Goal: Information Seeking & Learning: Find specific fact

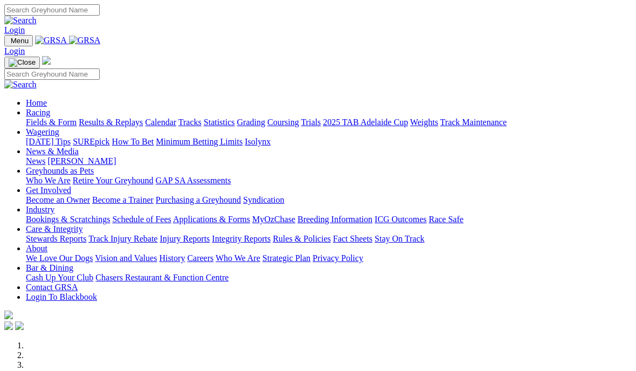
click at [50, 108] on link "Racing" at bounding box center [38, 112] width 24 height 9
click at [141, 118] on link "Results & Replays" at bounding box center [111, 122] width 64 height 9
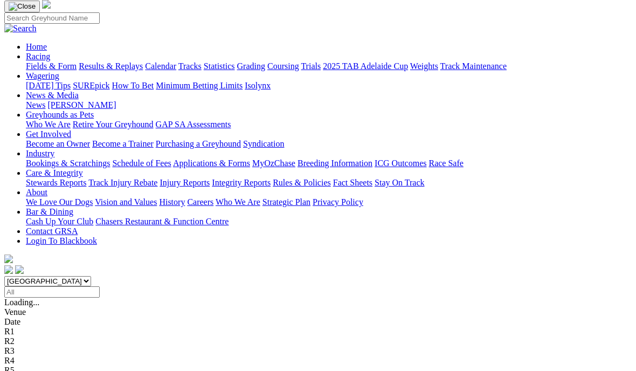
scroll to position [76, 0]
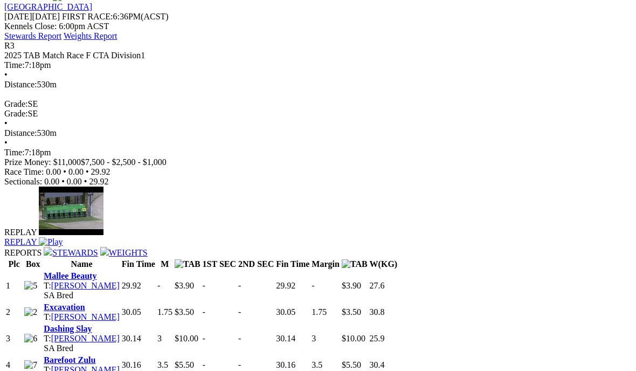
scroll to position [476, 8]
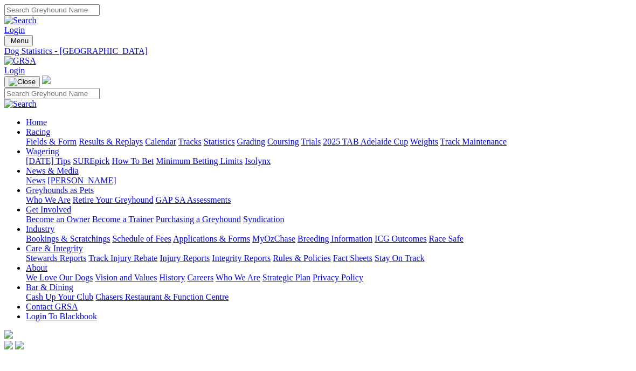
click at [50, 127] on link "Racing" at bounding box center [38, 131] width 24 height 9
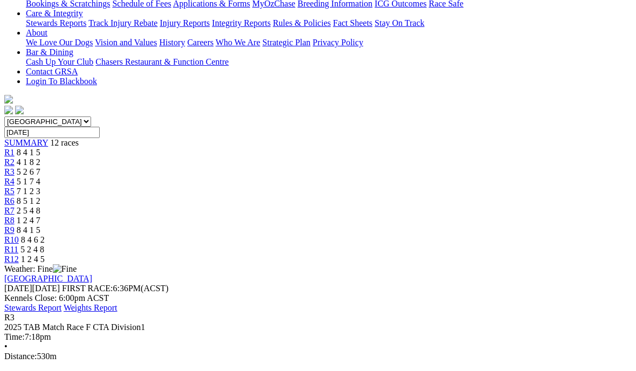
scroll to position [233, 8]
